Goal: Task Accomplishment & Management: Use online tool/utility

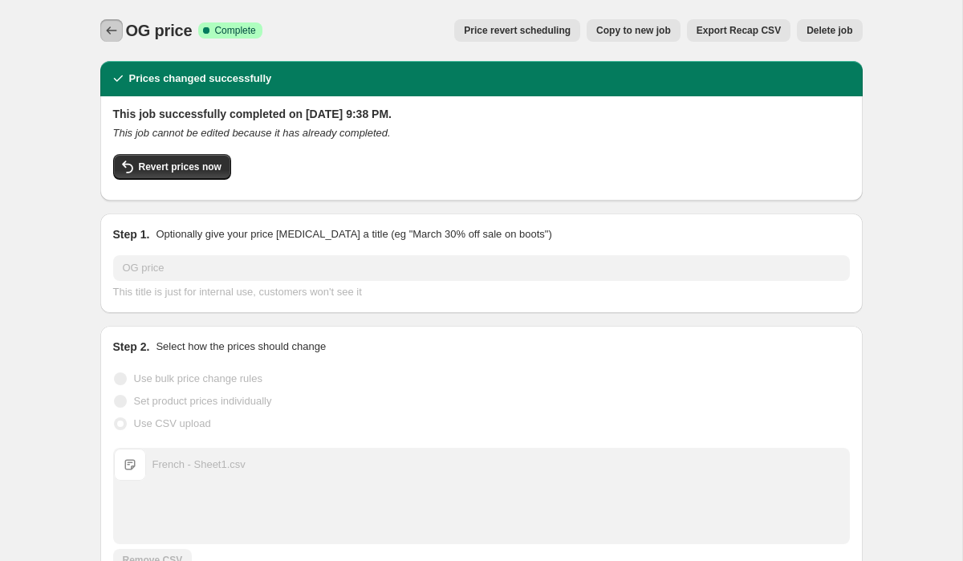
click at [115, 30] on icon "Price change jobs" at bounding box center [111, 30] width 10 height 8
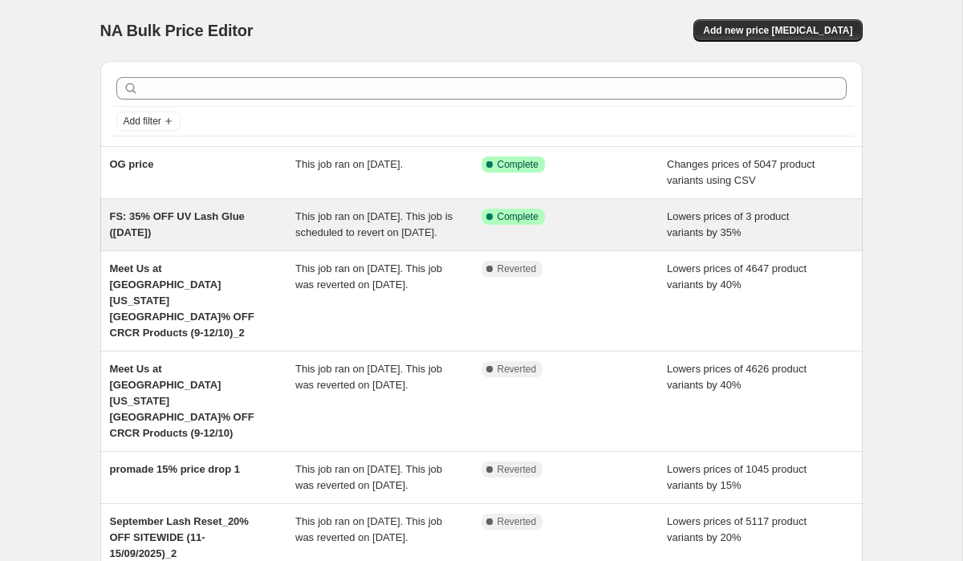
click at [231, 234] on div "FS: 35% OFF UV Lash Glue ([DATE])" at bounding box center [203, 225] width 186 height 32
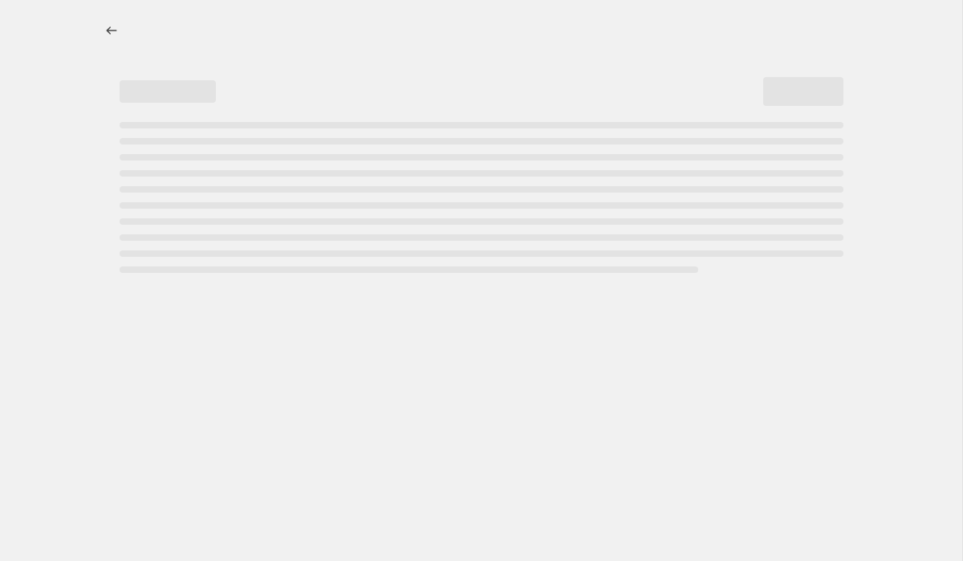
select select "percentage"
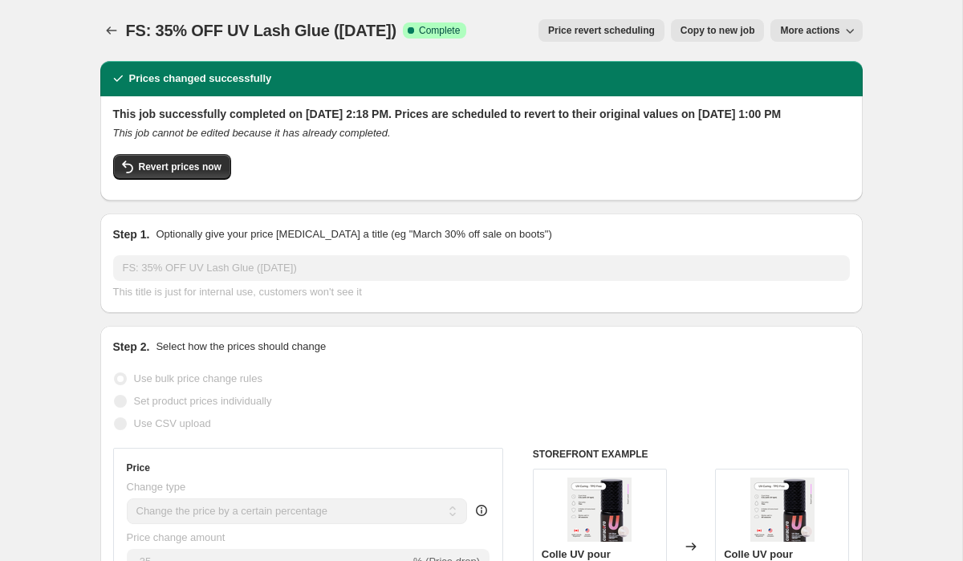
click at [694, 35] on span "Copy to new job" at bounding box center [718, 30] width 75 height 13
select select "percentage"
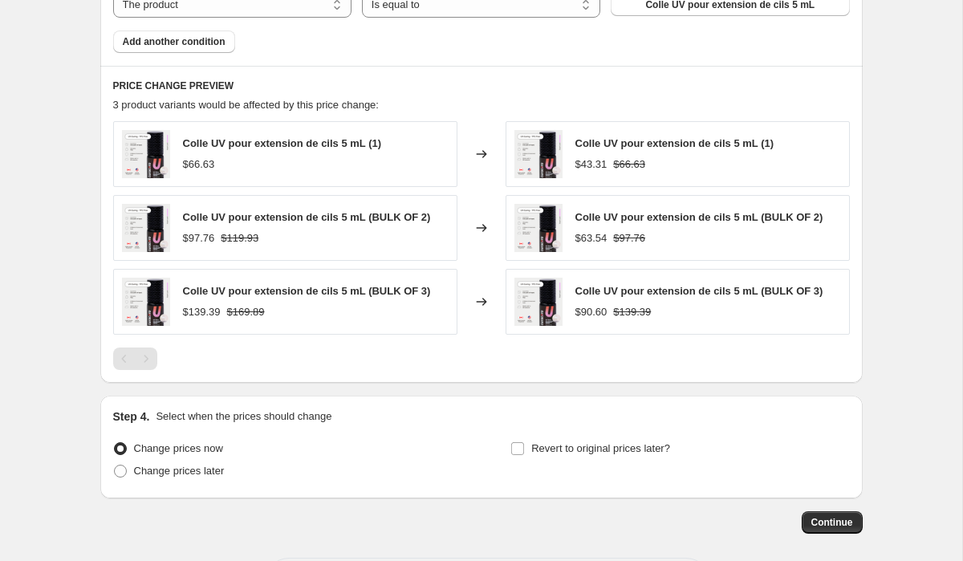
scroll to position [1076, 0]
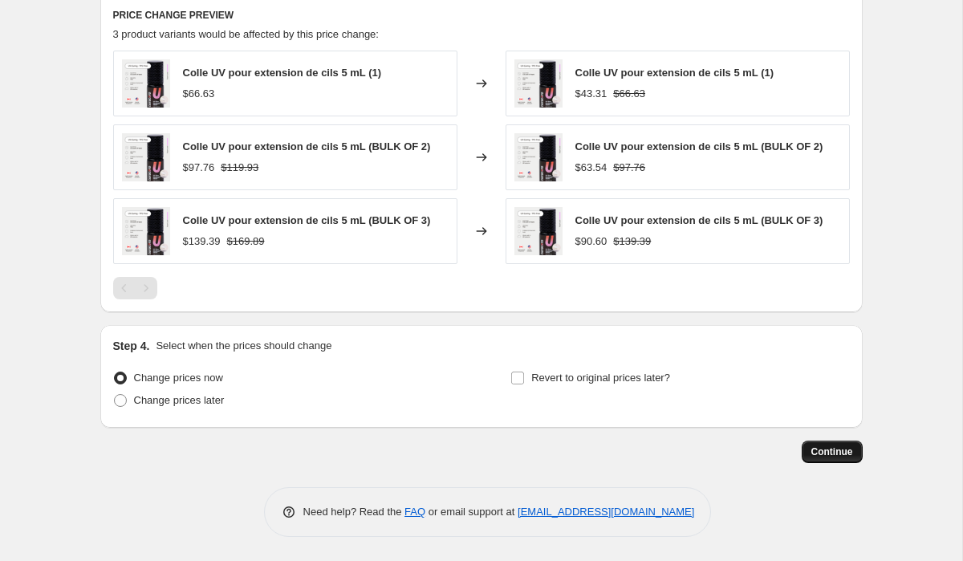
click at [826, 457] on span "Continue" at bounding box center [832, 451] width 42 height 13
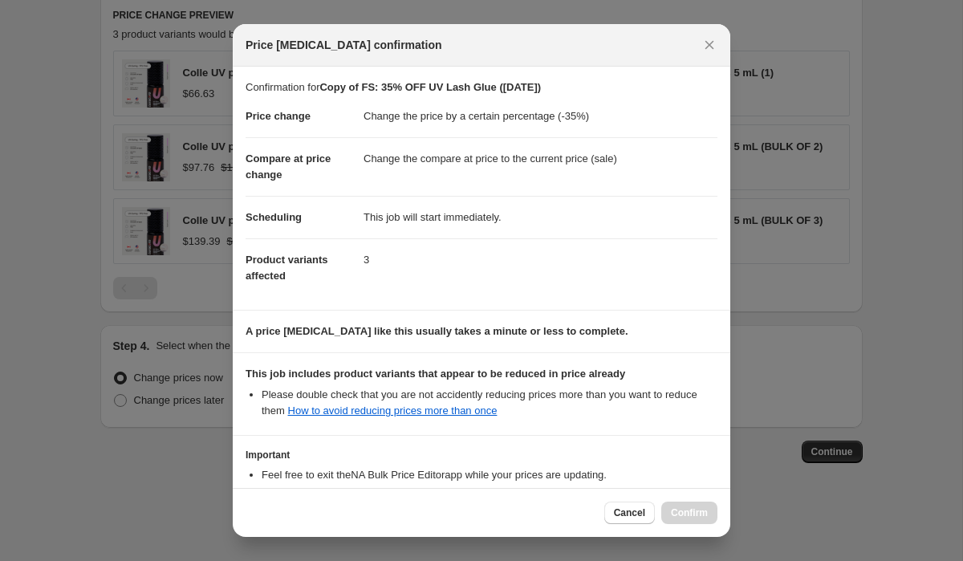
scroll to position [115, 0]
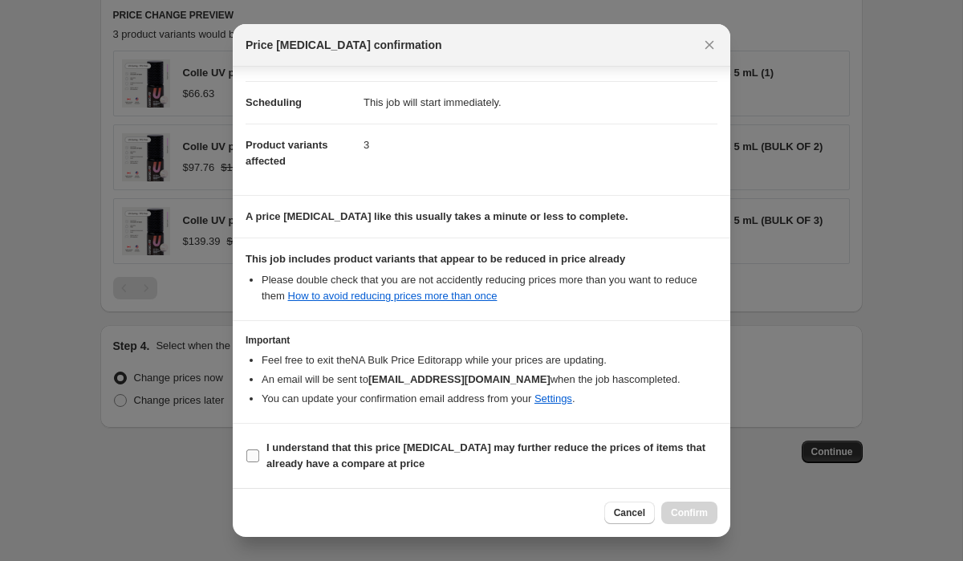
click at [495, 455] on span "I understand that this price [MEDICAL_DATA] may further reduce the prices of it…" at bounding box center [491, 456] width 451 height 32
click at [259, 455] on input "I understand that this price [MEDICAL_DATA] may further reduce the prices of it…" at bounding box center [252, 455] width 13 height 13
checkbox input "true"
click at [685, 512] on span "Confirm" at bounding box center [689, 512] width 37 height 13
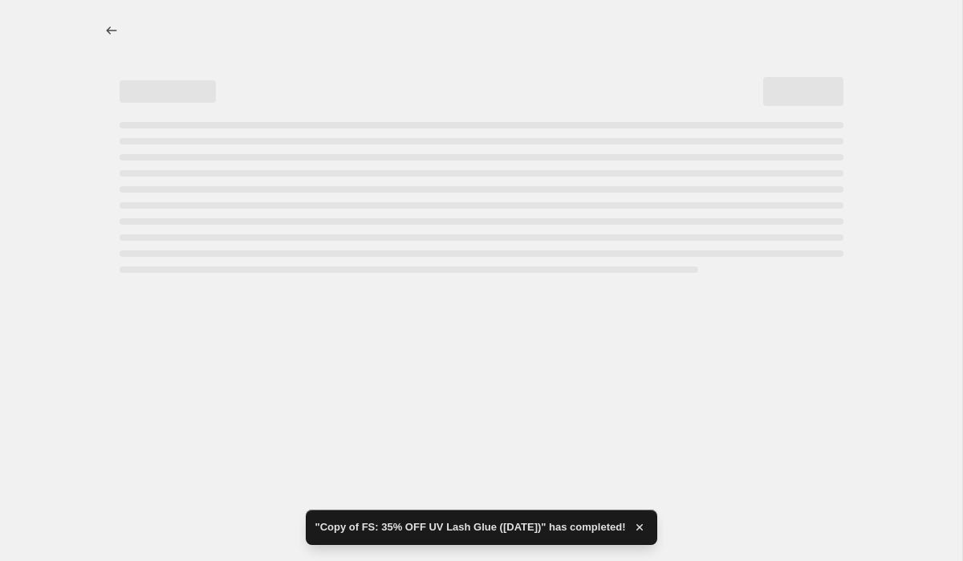
select select "percentage"
